Goal: Task Accomplishment & Management: Use online tool/utility

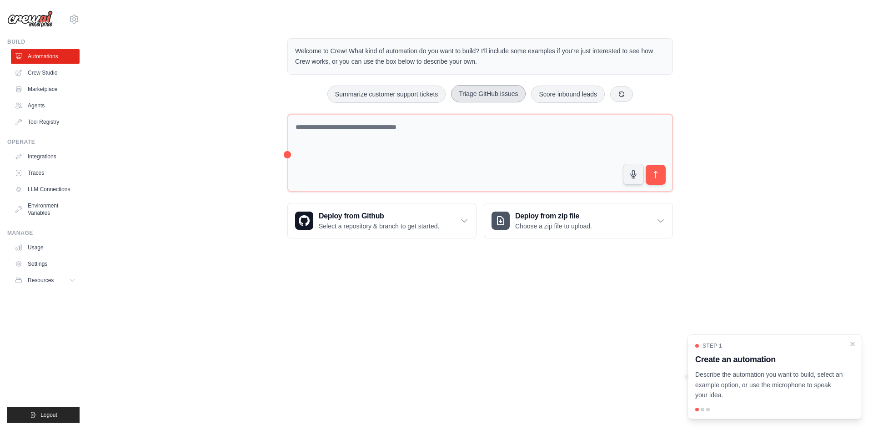
click at [490, 95] on button "Triage GitHub issues" at bounding box center [488, 93] width 75 height 17
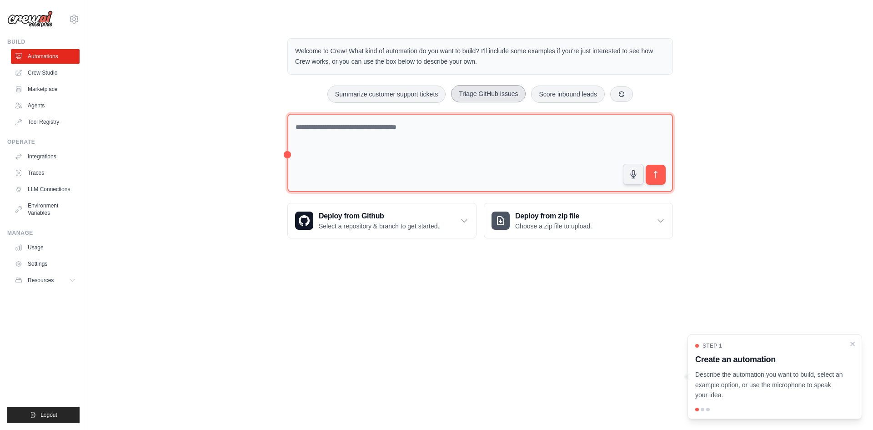
type textarea "**********"
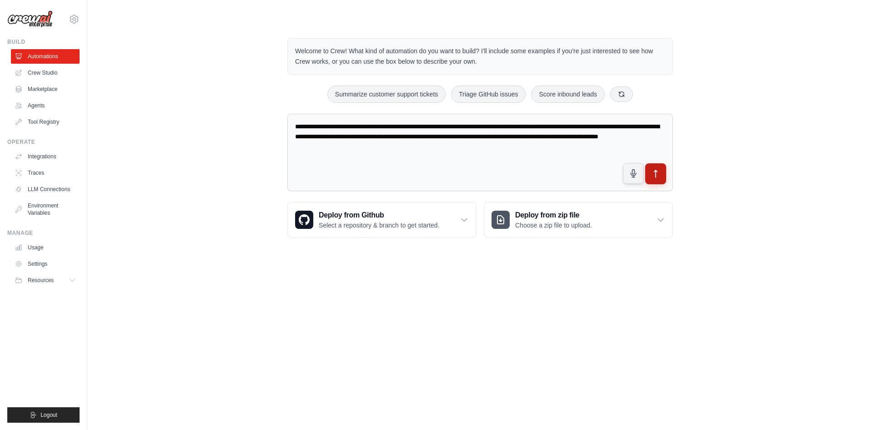
click at [656, 173] on icon "submit" at bounding box center [656, 174] width 10 height 10
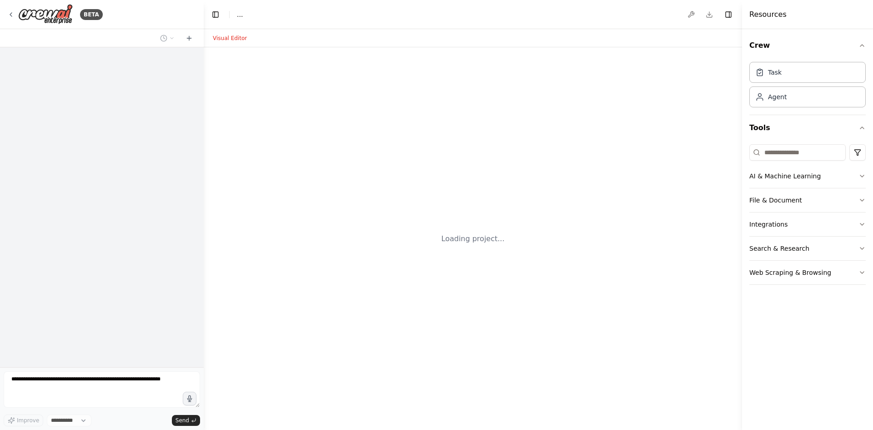
select select "****"
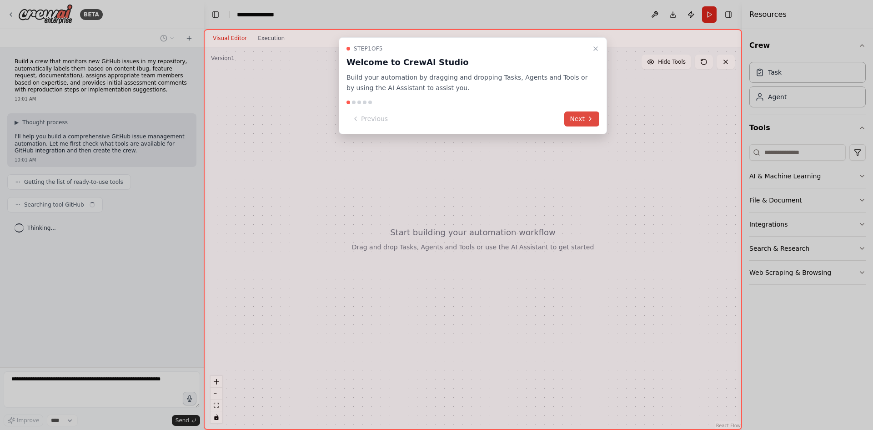
click at [576, 116] on button "Next" at bounding box center [581, 118] width 35 height 15
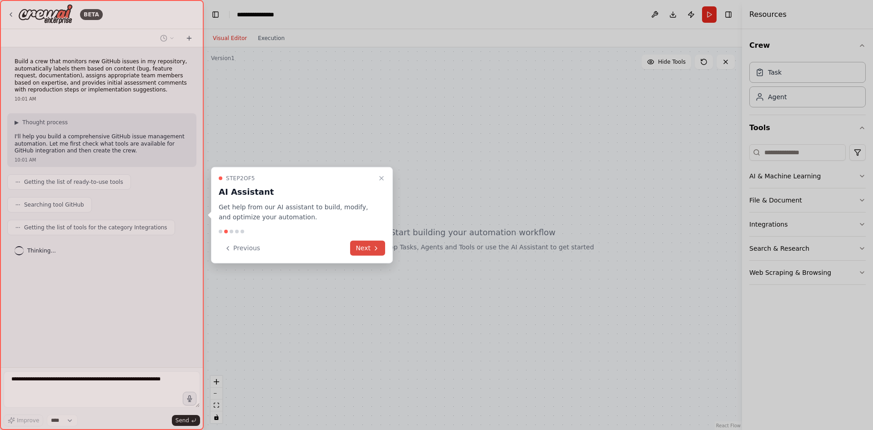
click at [365, 248] on button "Next" at bounding box center [367, 247] width 35 height 15
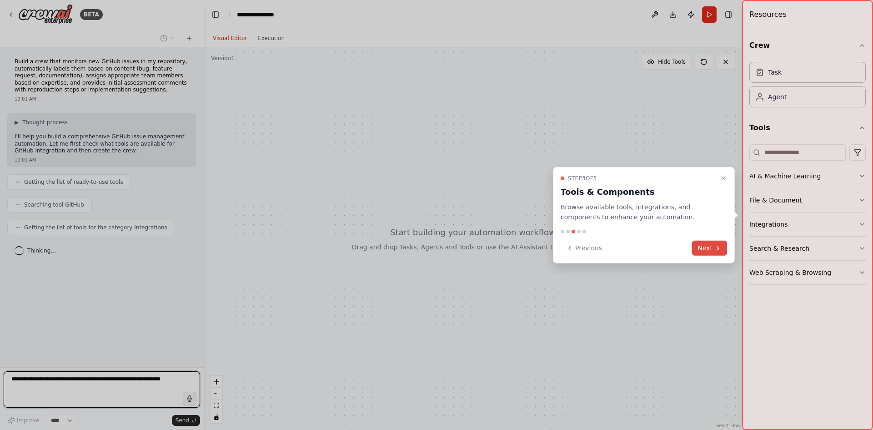
click at [704, 245] on button "Next" at bounding box center [709, 247] width 35 height 15
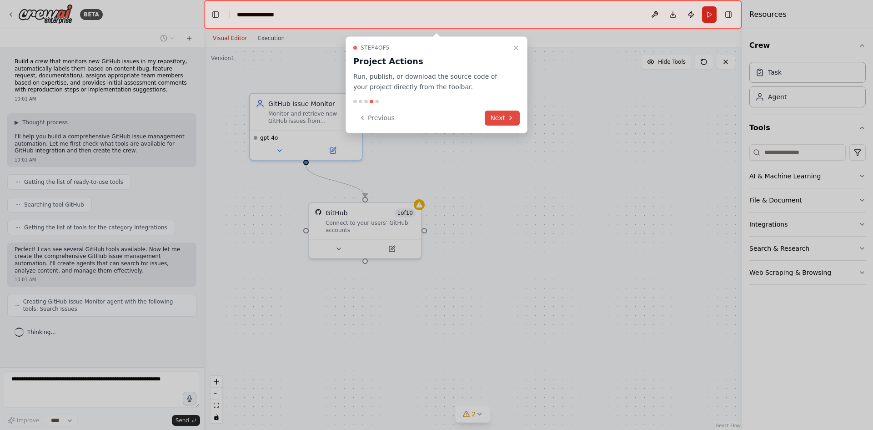
click at [504, 116] on button "Next" at bounding box center [502, 117] width 35 height 15
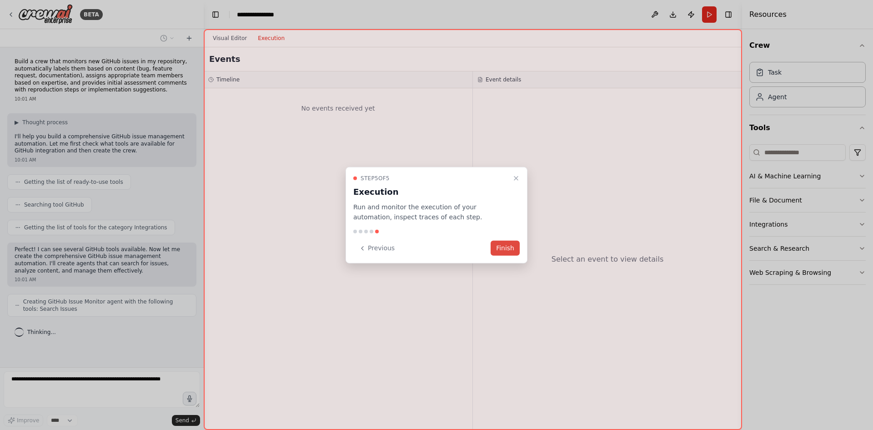
click at [507, 247] on button "Finish" at bounding box center [504, 247] width 29 height 15
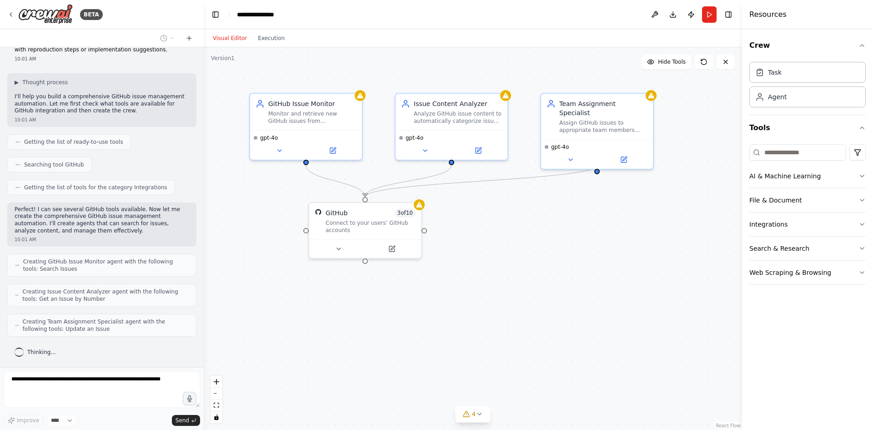
scroll to position [70, 0]
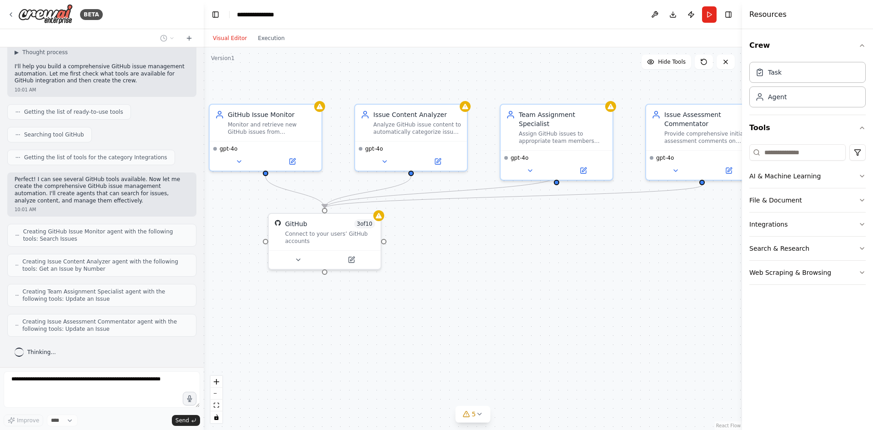
drag, startPoint x: 603, startPoint y: 262, endPoint x: 562, endPoint y: 273, distance: 41.9
click at [562, 273] on div ".deletable-edge-delete-btn { width: 20px; height: 20px; border: 0px solid #ffff…" at bounding box center [473, 238] width 538 height 382
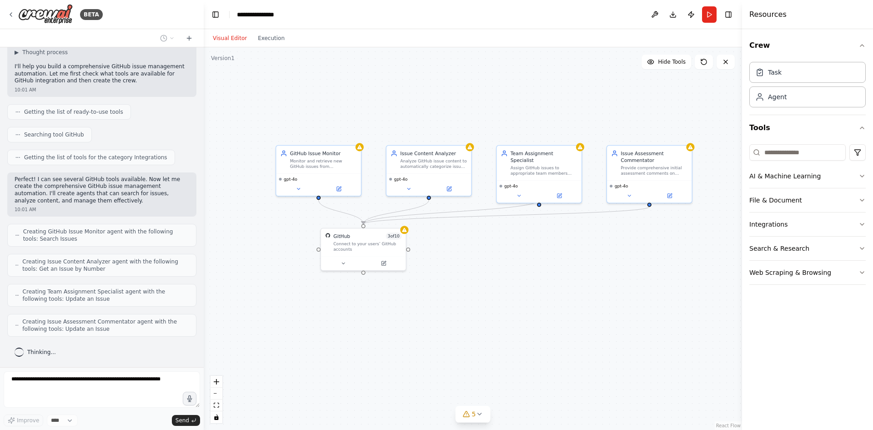
drag, startPoint x: 561, startPoint y: 271, endPoint x: 534, endPoint y: 270, distance: 27.3
click at [534, 270] on div ".deletable-edge-delete-btn { width: 20px; height: 20px; border: 0px solid #ffff…" at bounding box center [473, 238] width 538 height 382
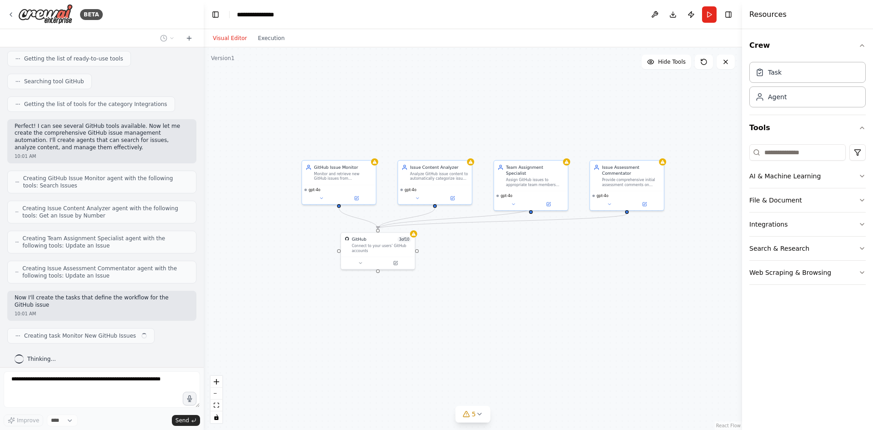
scroll to position [130, 0]
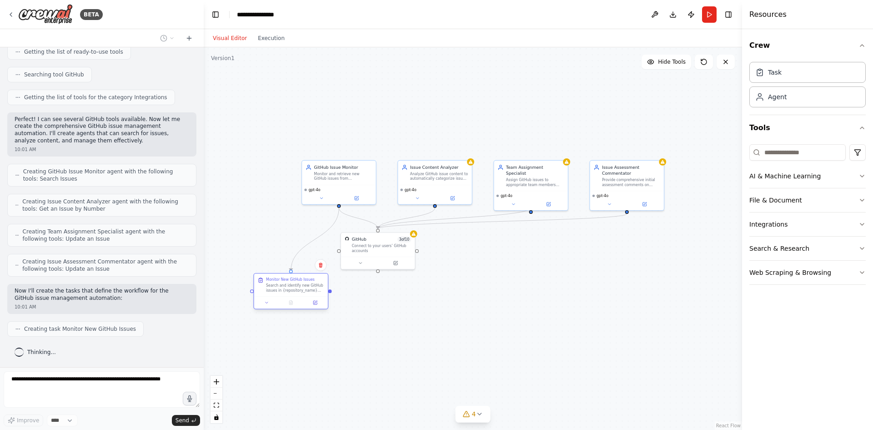
drag, startPoint x: 327, startPoint y: 296, endPoint x: 277, endPoint y: 289, distance: 50.5
click at [277, 290] on div "Search and identify new GitHub issues in {repository_name} that were created in…" at bounding box center [295, 288] width 58 height 10
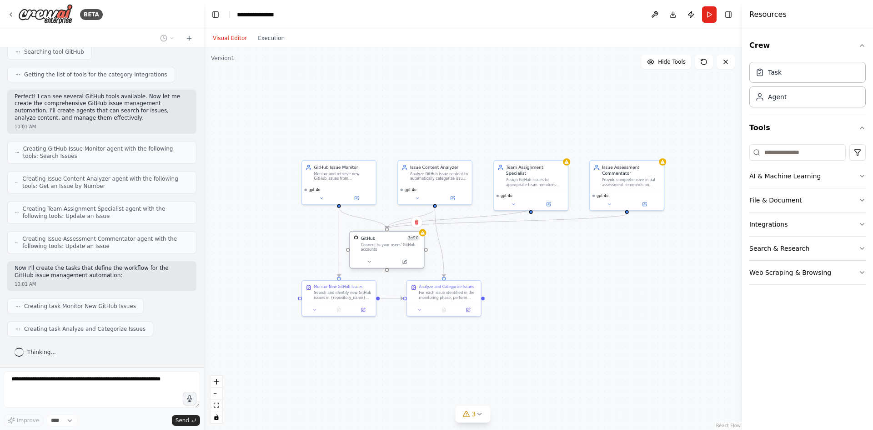
drag, startPoint x: 384, startPoint y: 248, endPoint x: 394, endPoint y: 247, distance: 10.5
click at [394, 247] on div "Connect to your users’ GitHub accounts" at bounding box center [391, 247] width 60 height 10
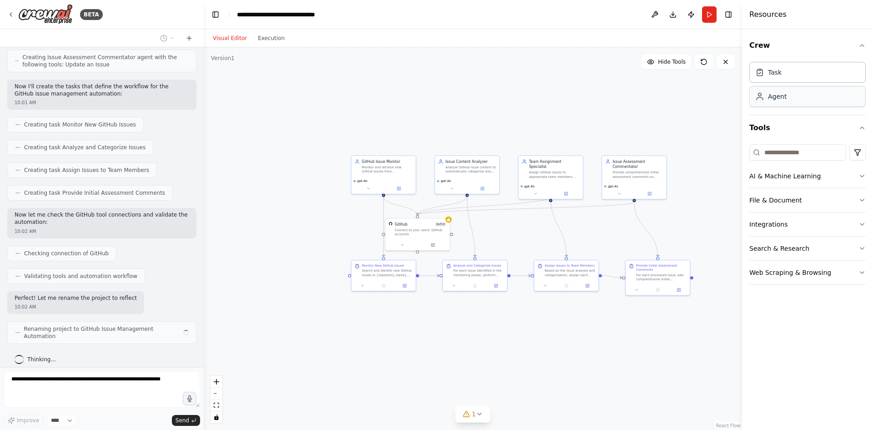
scroll to position [334, 0]
click at [822, 98] on div "Agent" at bounding box center [807, 96] width 116 height 21
click at [815, 79] on div "Task" at bounding box center [807, 71] width 116 height 21
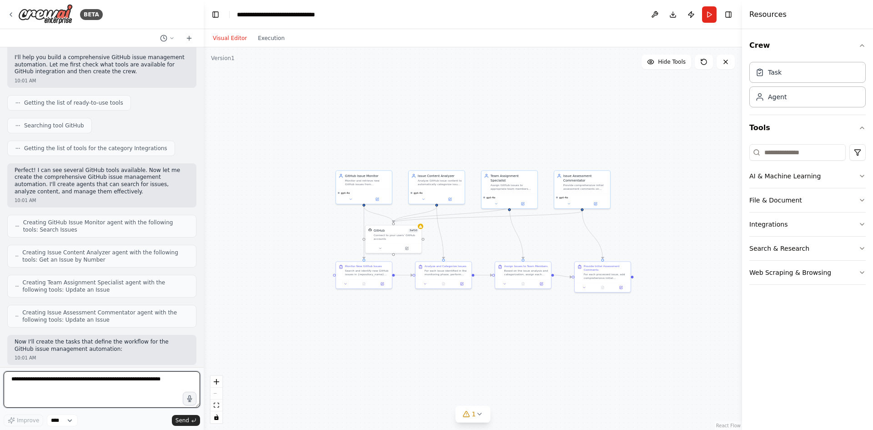
scroll to position [0, 0]
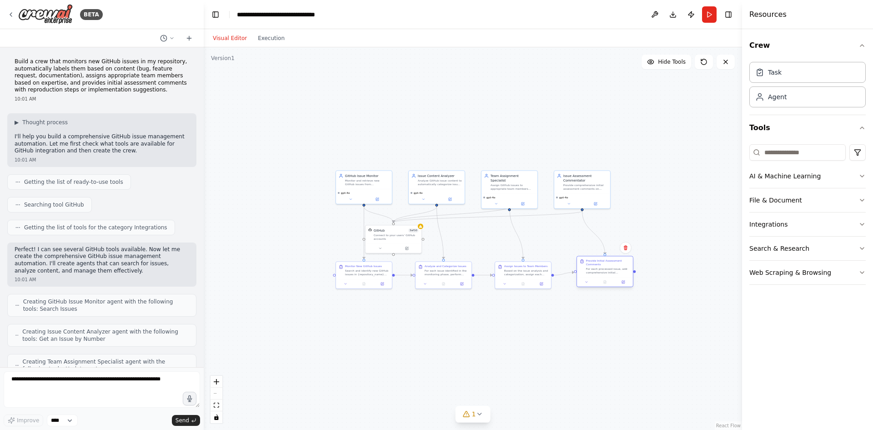
click at [604, 279] on div at bounding box center [605, 282] width 56 height 10
click at [597, 280] on div "Provide Initial Assessment Comments For each processed issue, add comprehensive…" at bounding box center [596, 270] width 56 height 21
click at [787, 73] on div "Task" at bounding box center [807, 71] width 116 height 21
click at [862, 178] on icon "button" at bounding box center [861, 175] width 7 height 7
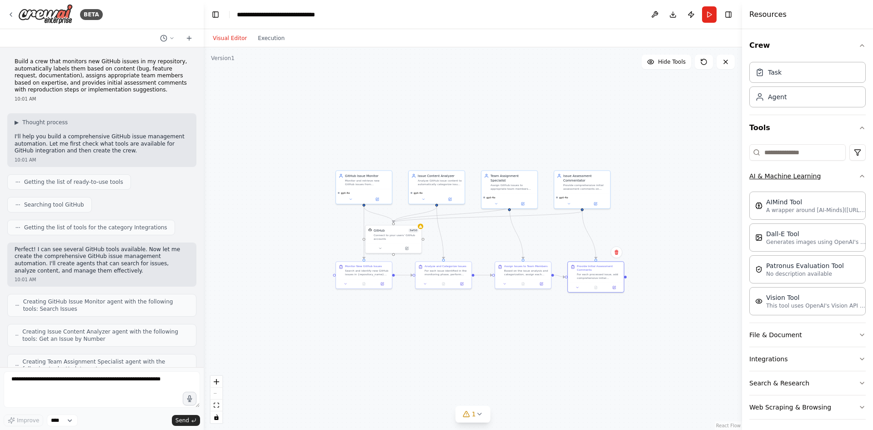
click at [862, 178] on div "Crew Task Agent Tools AI & Machine Learning AIMind Tool A wrapper around [AI-Mi…" at bounding box center [807, 229] width 131 height 400
click at [858, 174] on icon "button" at bounding box center [861, 175] width 7 height 7
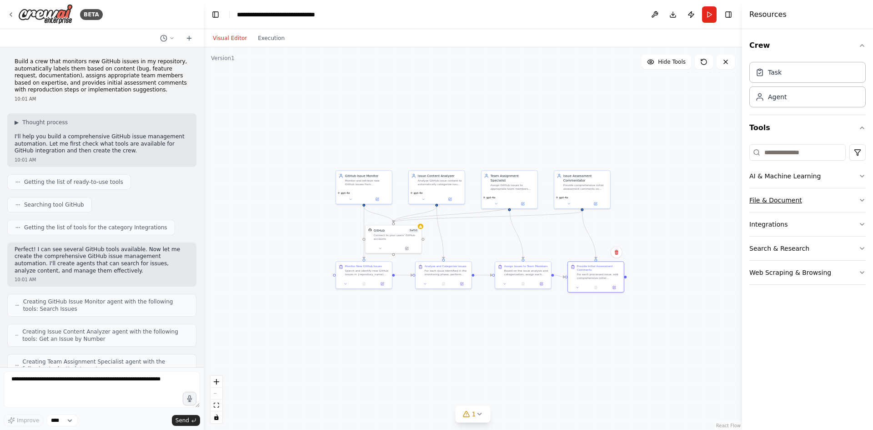
click at [863, 199] on icon "button" at bounding box center [861, 199] width 7 height 7
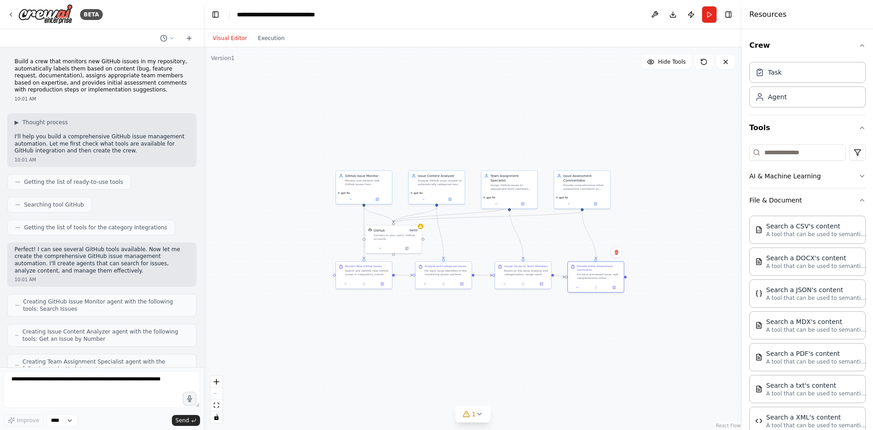
click at [859, 204] on div "Crew Task Agent Tools AI & Machine Learning File & Document Search a CSV's cont…" at bounding box center [807, 229] width 131 height 400
click at [860, 200] on icon "button" at bounding box center [862, 200] width 4 height 2
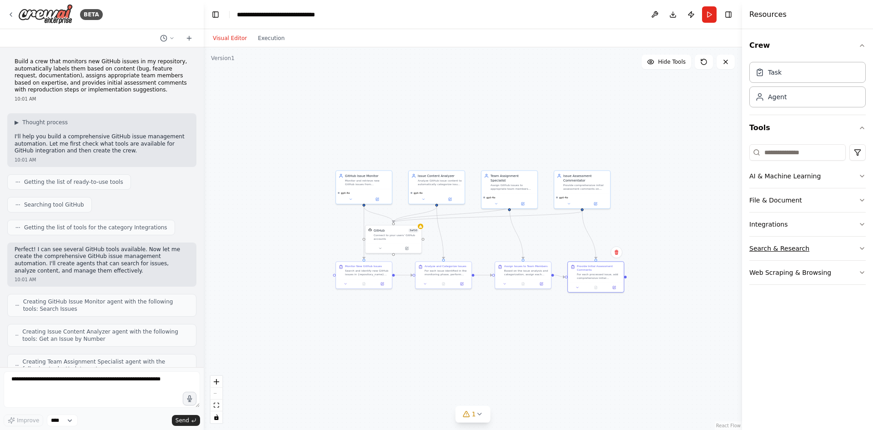
click at [862, 251] on icon "button" at bounding box center [861, 248] width 7 height 7
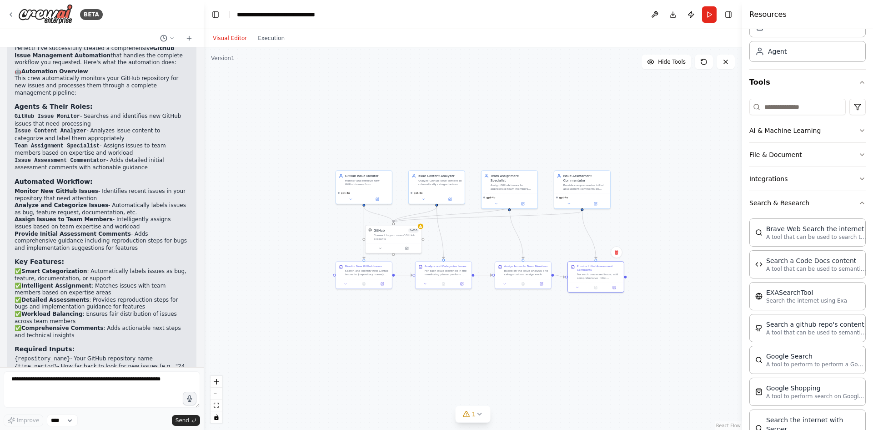
scroll to position [734, 0]
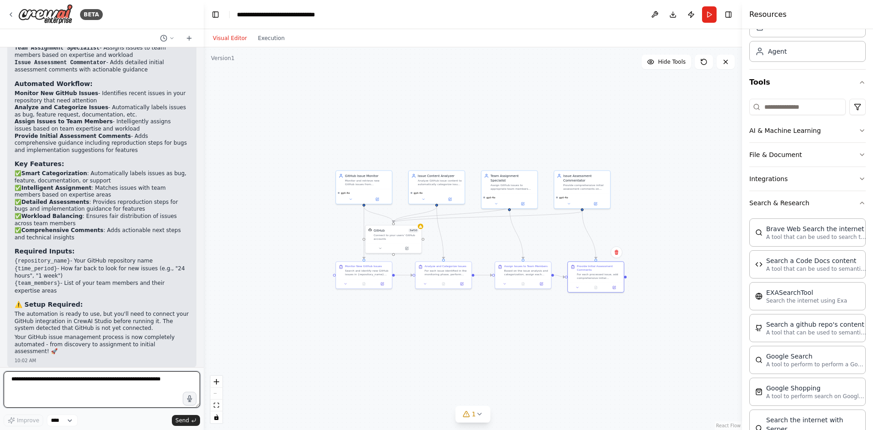
click at [29, 379] on textarea at bounding box center [102, 389] width 196 height 36
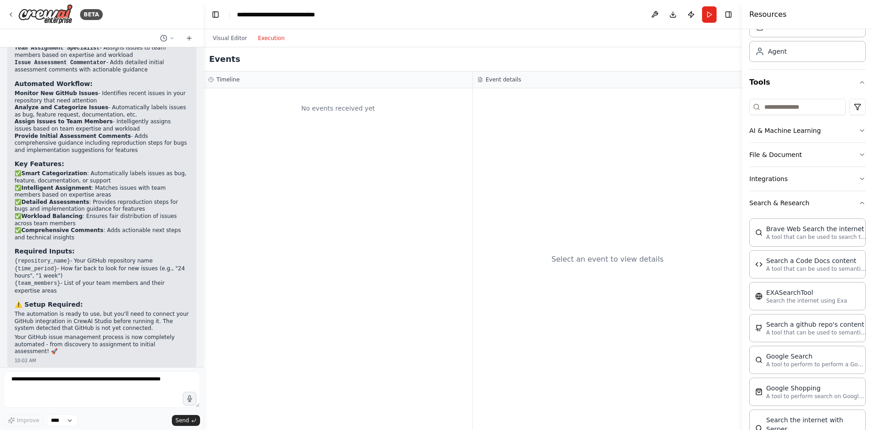
click at [270, 43] on button "Execution" at bounding box center [271, 38] width 38 height 11
click at [231, 30] on div "Visual Editor Execution" at bounding box center [248, 38] width 83 height 18
click at [226, 41] on button "Visual Editor" at bounding box center [229, 38] width 45 height 11
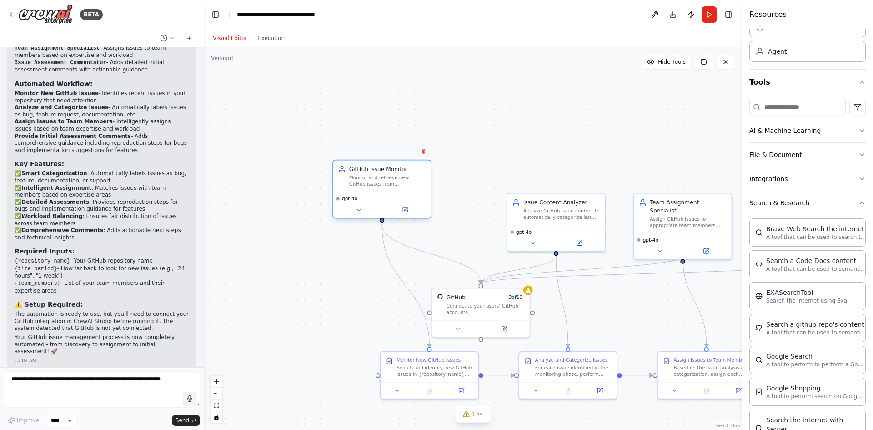
drag, startPoint x: 425, startPoint y: 215, endPoint x: 381, endPoint y: 185, distance: 53.7
click at [381, 185] on div "Monitor and retrieve new GitHub issues from {repository_name} repository, ident…" at bounding box center [387, 181] width 77 height 13
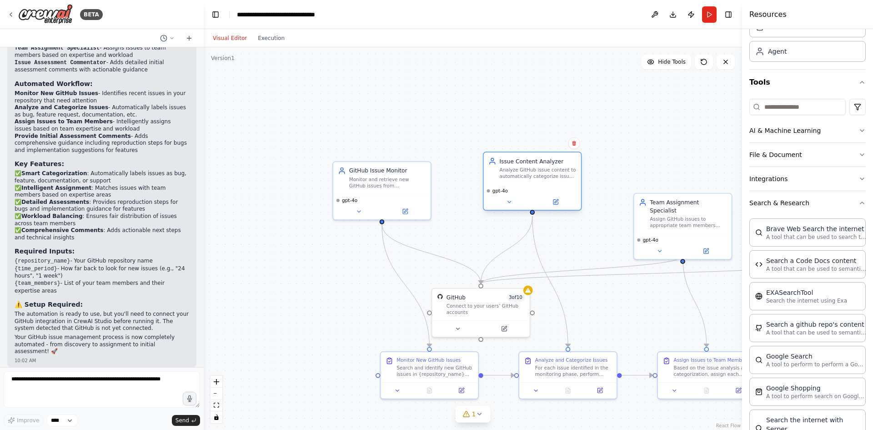
drag, startPoint x: 541, startPoint y: 215, endPoint x: 517, endPoint y: 176, distance: 45.9
click at [517, 176] on div "Analyze GitHub issue content to automatically categorize issues as bug reports,…" at bounding box center [538, 172] width 77 height 13
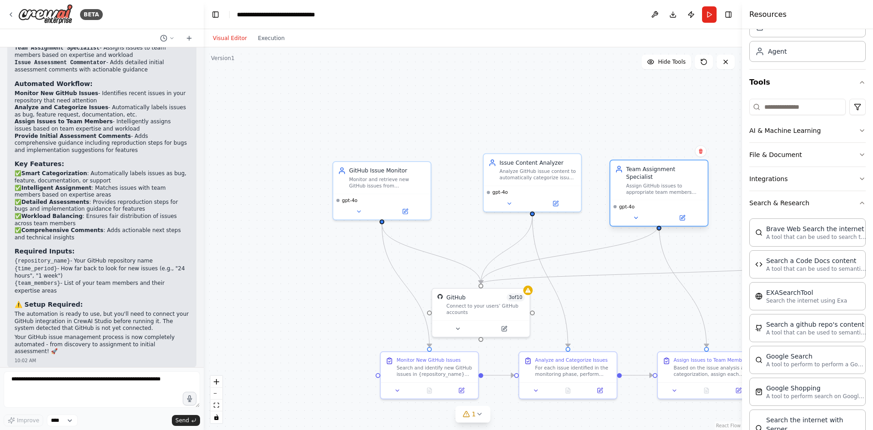
drag, startPoint x: 670, startPoint y: 213, endPoint x: 643, endPoint y: 178, distance: 43.8
click at [643, 182] on div "Assign GitHub issues to appropriate team members based on their expertise areas…" at bounding box center [664, 188] width 77 height 13
click at [688, 14] on button "Publish" at bounding box center [691, 14] width 15 height 16
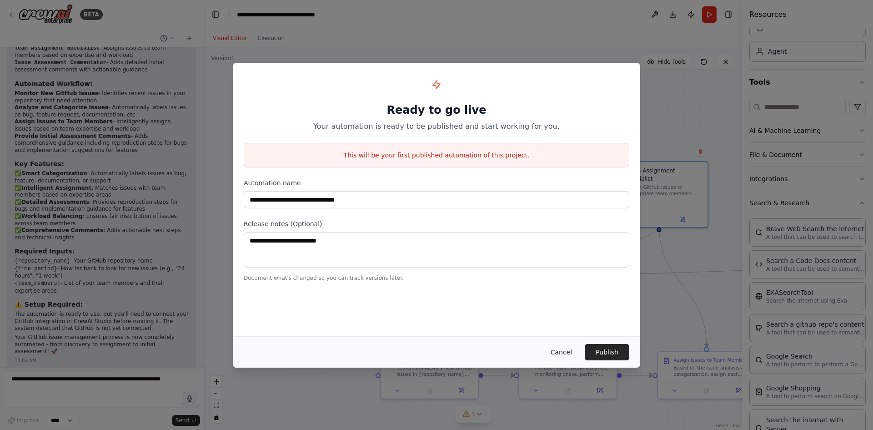
click at [566, 348] on button "Cancel" at bounding box center [561, 352] width 36 height 16
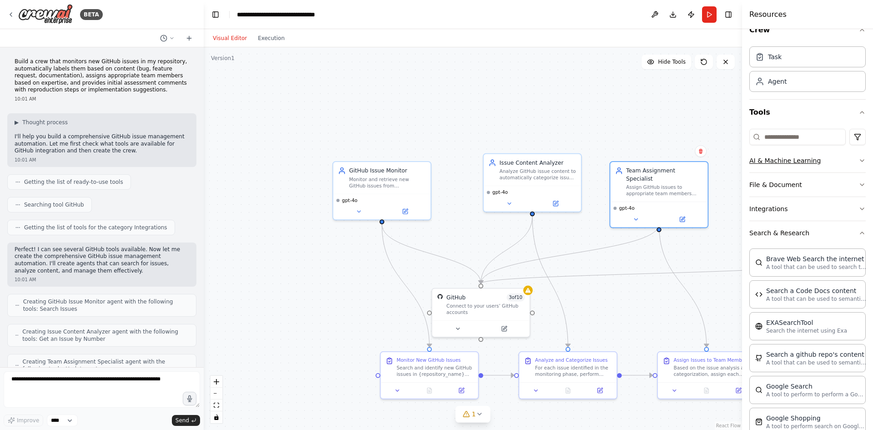
scroll to position [0, 0]
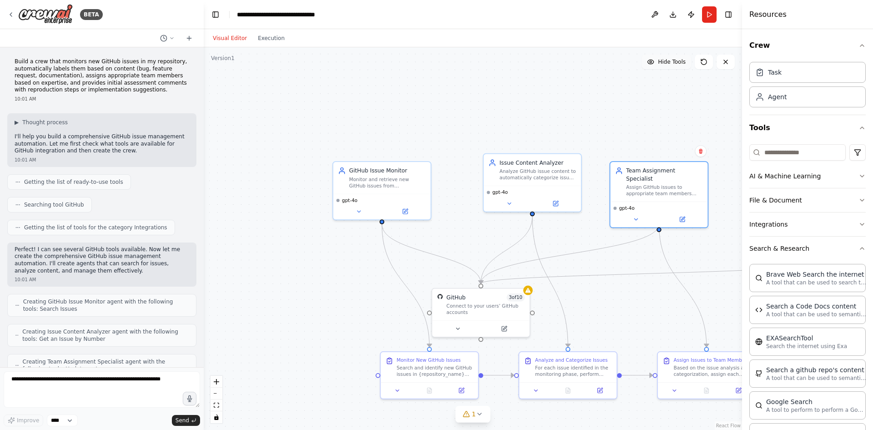
click at [678, 65] on span "Hide Tools" at bounding box center [672, 61] width 28 height 7
click at [678, 65] on span "Show Tools" at bounding box center [670, 61] width 30 height 7
click at [678, 65] on span "Hide Tools" at bounding box center [672, 61] width 28 height 7
click at [678, 65] on span "Show Tools" at bounding box center [670, 61] width 30 height 7
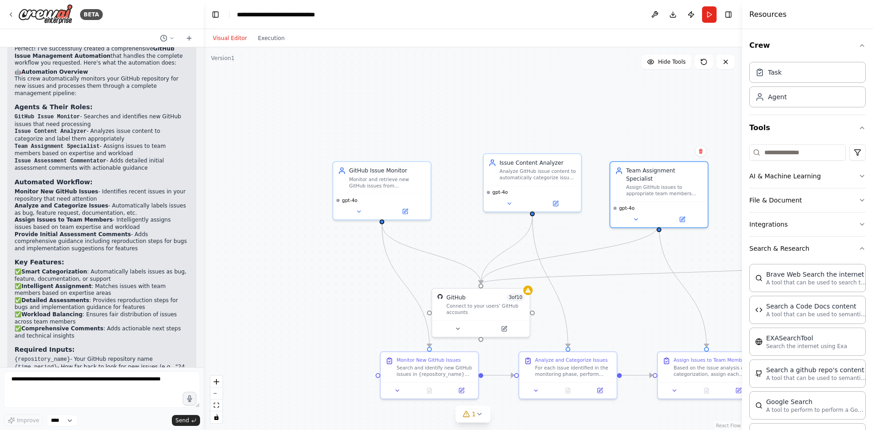
scroll to position [734, 0]
